Goal: Transaction & Acquisition: Purchase product/service

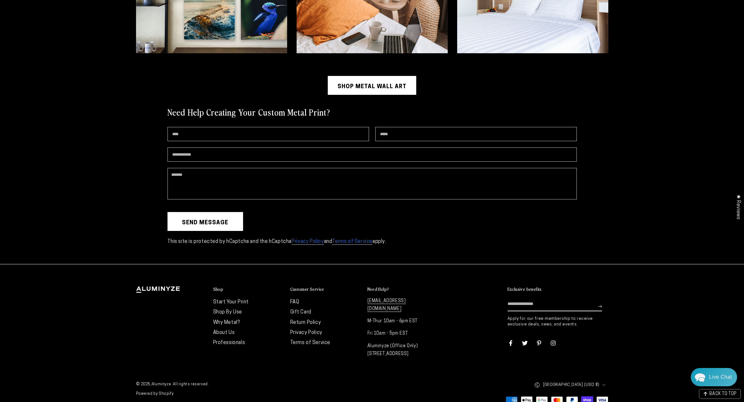
scroll to position [1855, 0]
click at [234, 310] on link "Shop By Use" at bounding box center [227, 312] width 29 height 5
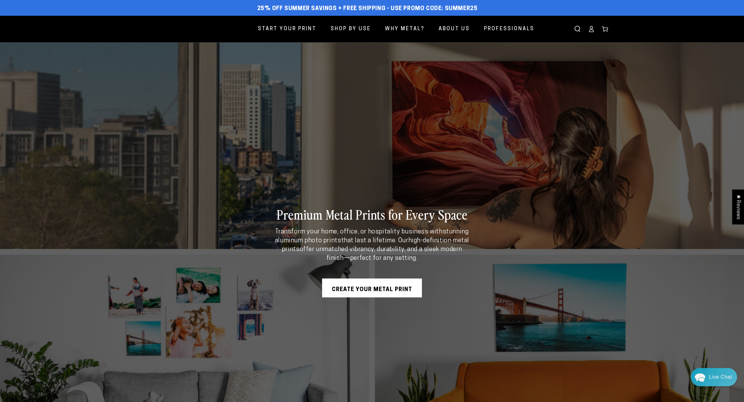
click at [303, 28] on span "Start Your Print" at bounding box center [287, 29] width 59 height 9
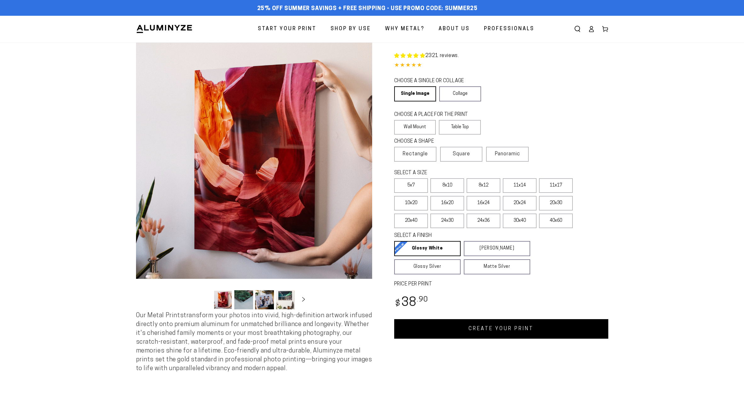
select select "**********"
click at [478, 206] on label "16x24" at bounding box center [484, 203] width 34 height 14
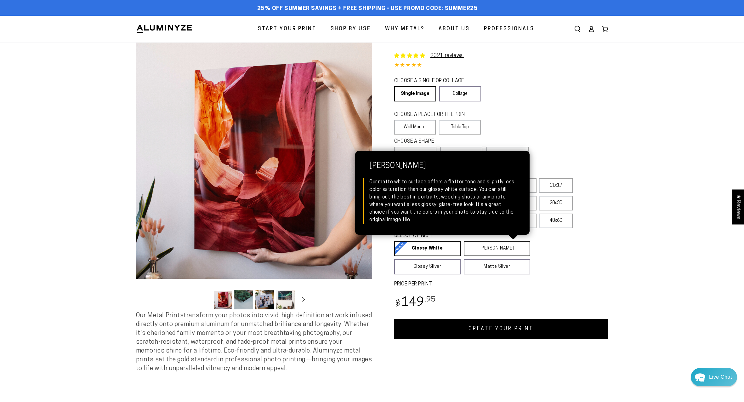
click at [510, 252] on link "[PERSON_NAME] Matte White Our matte white surface offers a flatter tone and sli…" at bounding box center [497, 248] width 66 height 15
